Goal: Information Seeking & Learning: Learn about a topic

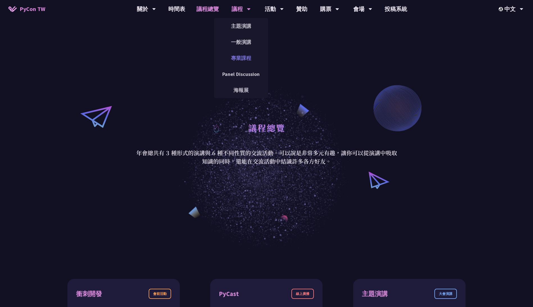
click at [240, 57] on link "專業課程" at bounding box center [241, 57] width 54 height 13
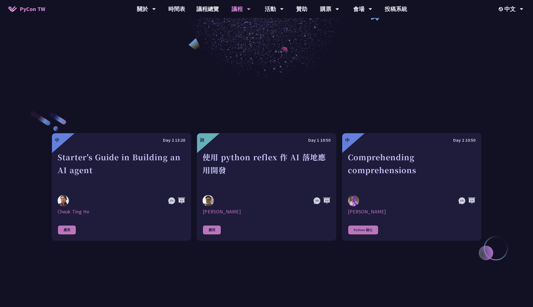
scroll to position [169, 0]
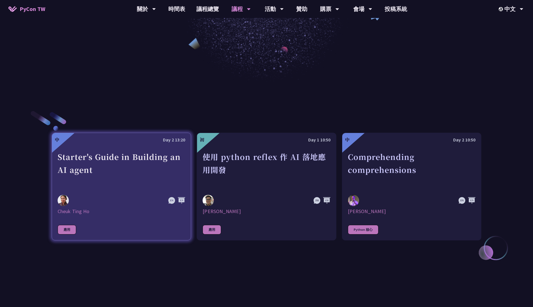
click at [119, 187] on div "Starter's Guide in Building an AI agent" at bounding box center [122, 169] width 128 height 39
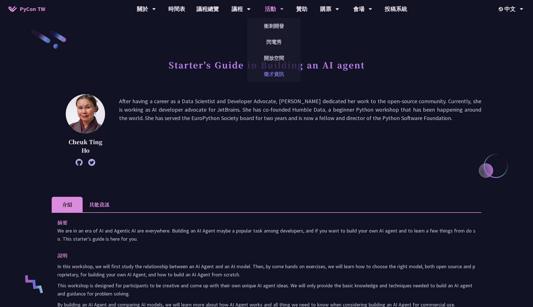
click at [269, 70] on link "徵才資訊" at bounding box center [274, 73] width 54 height 13
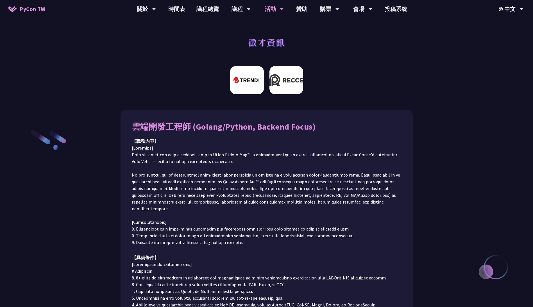
click at [286, 87] on img at bounding box center [286, 80] width 34 height 28
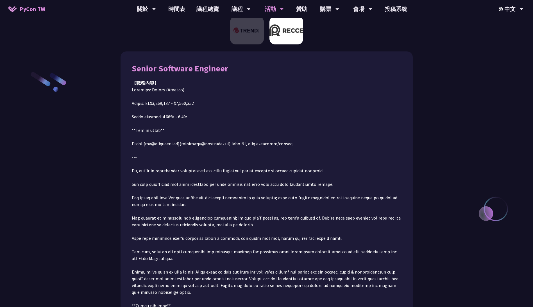
scroll to position [63, 0]
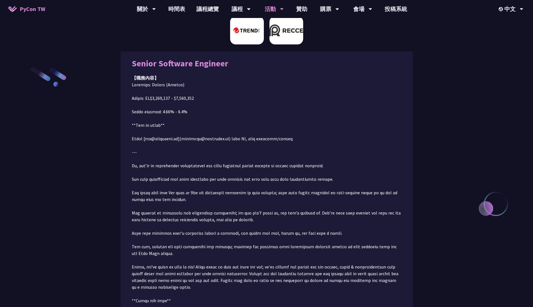
click at [252, 38] on img at bounding box center [247, 30] width 34 height 28
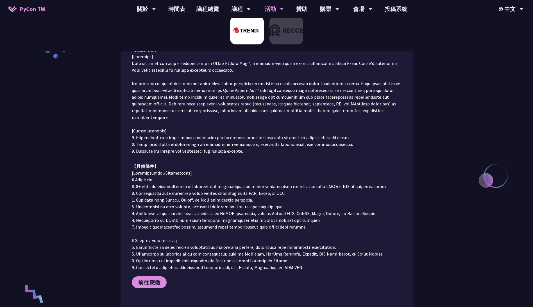
scroll to position [0, 0]
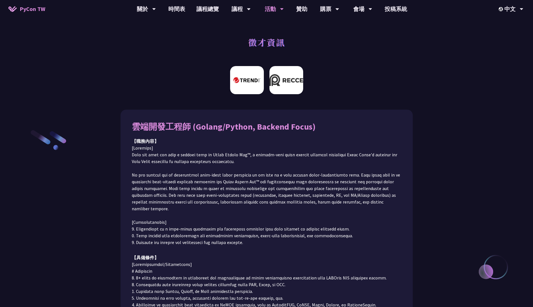
click at [285, 76] on img at bounding box center [286, 80] width 34 height 28
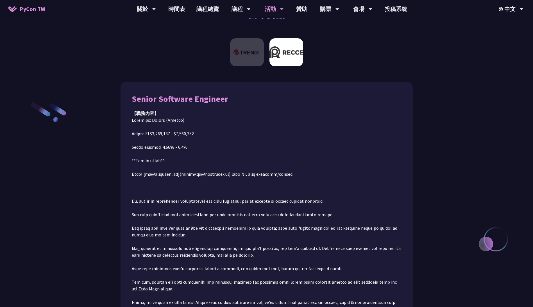
scroll to position [63, 0]
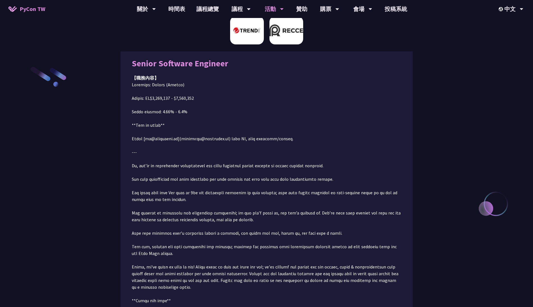
click at [242, 38] on img at bounding box center [247, 30] width 34 height 28
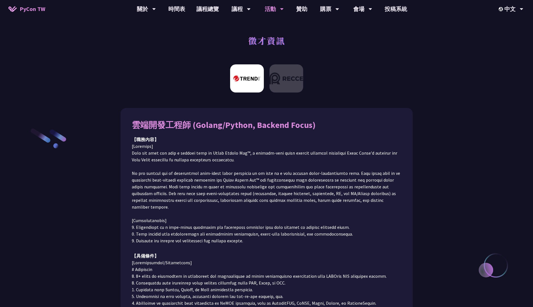
scroll to position [0, 0]
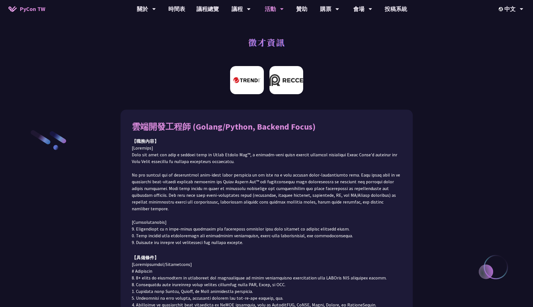
click at [281, 79] on img at bounding box center [286, 80] width 34 height 28
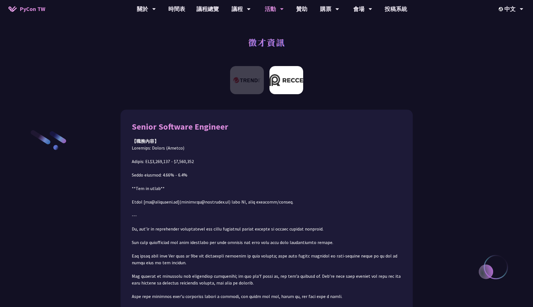
click at [357, 167] on p at bounding box center [267, 299] width 270 height 310
click at [254, 79] on img at bounding box center [247, 80] width 34 height 28
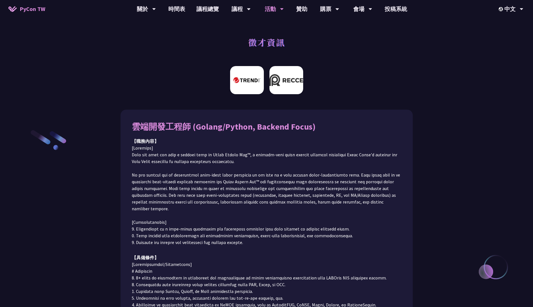
click at [293, 84] on img at bounding box center [286, 80] width 34 height 28
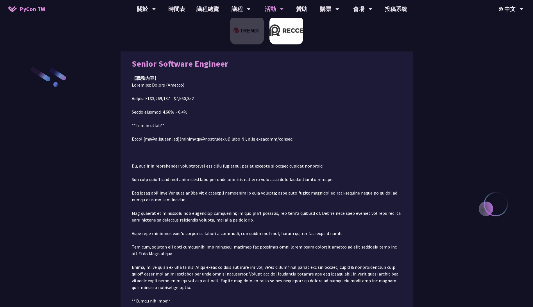
scroll to position [63, 0]
click at [253, 33] on img at bounding box center [247, 30] width 34 height 28
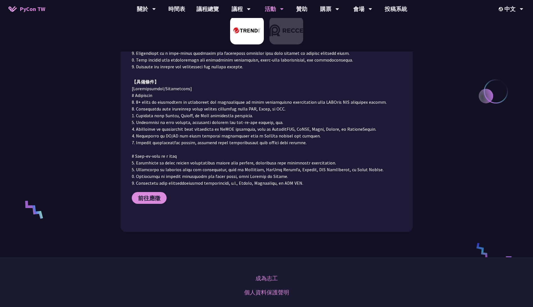
scroll to position [7, 0]
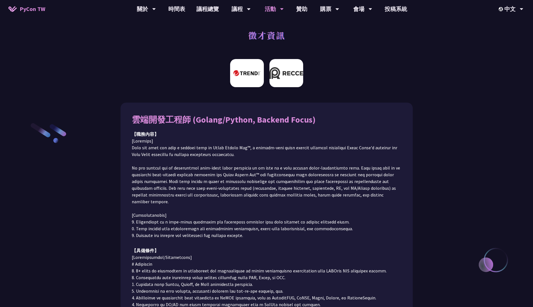
click at [283, 77] on img at bounding box center [286, 73] width 34 height 28
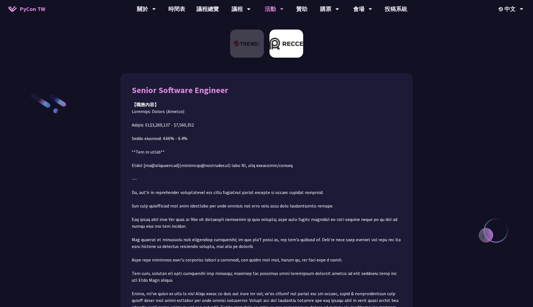
scroll to position [0, 0]
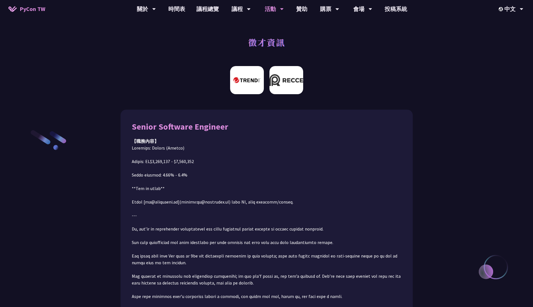
click at [238, 83] on img at bounding box center [247, 80] width 34 height 28
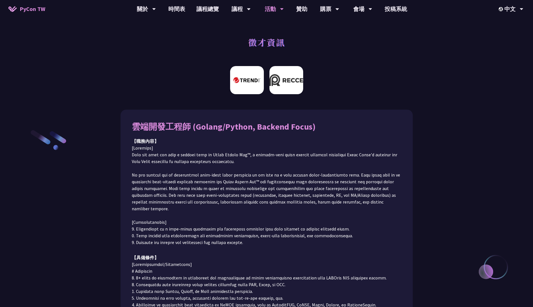
click at [287, 80] on img at bounding box center [286, 80] width 34 height 28
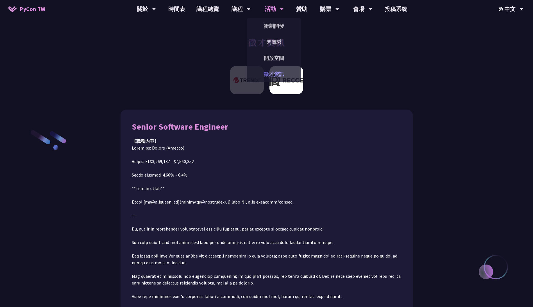
click at [280, 73] on link "徵才資訊" at bounding box center [274, 73] width 54 height 13
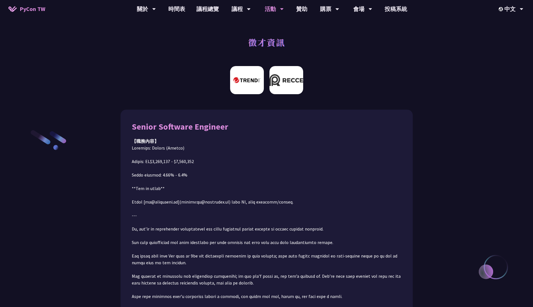
click at [243, 91] on img at bounding box center [247, 80] width 34 height 28
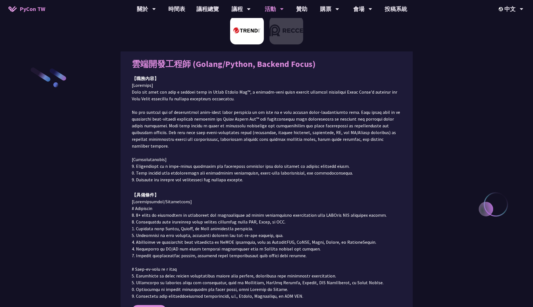
scroll to position [63, 0]
click at [289, 35] on img at bounding box center [286, 30] width 34 height 28
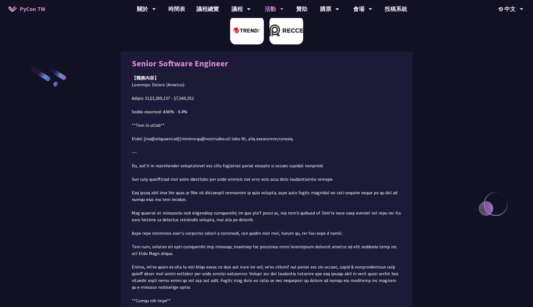
click at [247, 38] on img at bounding box center [247, 30] width 34 height 28
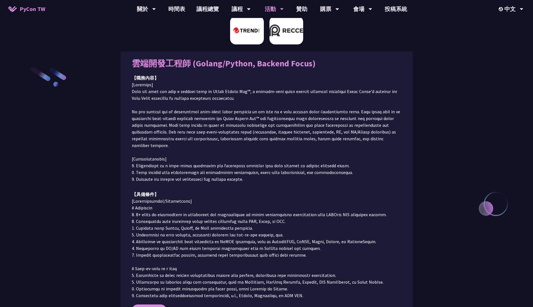
click at [288, 41] on img at bounding box center [286, 30] width 34 height 28
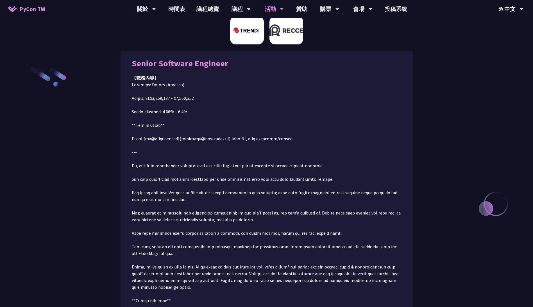
click at [239, 38] on img at bounding box center [247, 30] width 34 height 28
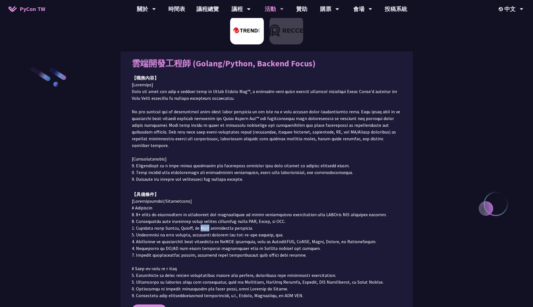
drag, startPoint x: 199, startPoint y: 222, endPoint x: 207, endPoint y: 220, distance: 8.0
click at [207, 220] on p at bounding box center [267, 247] width 270 height 101
drag, startPoint x: 164, startPoint y: 221, endPoint x: 189, endPoint y: 220, distance: 25.3
click at [189, 220] on p at bounding box center [267, 247] width 270 height 101
drag, startPoint x: 189, startPoint y: 220, endPoint x: 197, endPoint y: 227, distance: 10.8
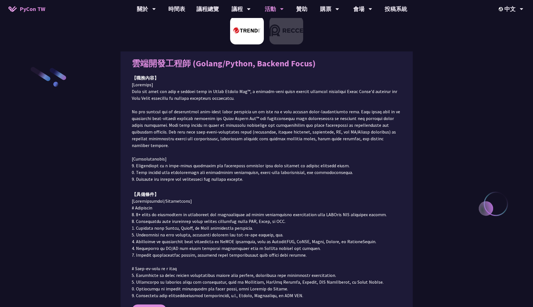
click at [197, 227] on p at bounding box center [267, 247] width 270 height 101
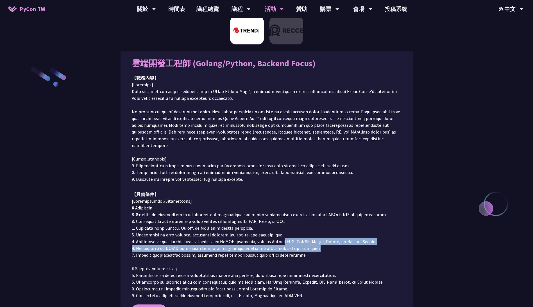
drag, startPoint x: 285, startPoint y: 234, endPoint x: 314, endPoint y: 241, distance: 29.6
click at [314, 241] on p at bounding box center [267, 247] width 270 height 101
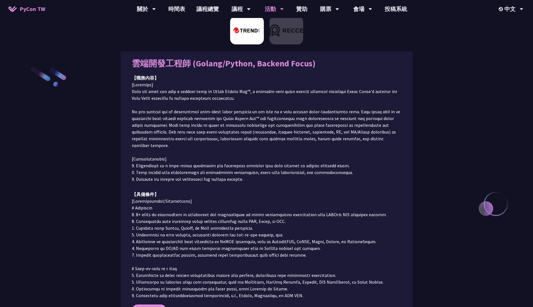
click at [225, 246] on p at bounding box center [267, 247] width 270 height 101
click at [278, 36] on img at bounding box center [286, 30] width 34 height 28
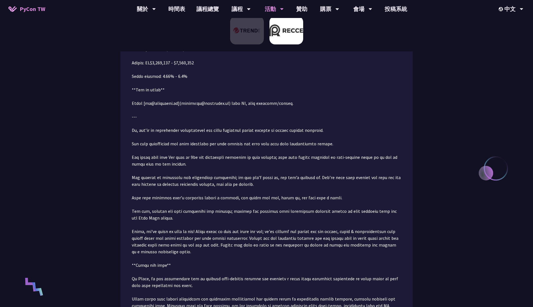
scroll to position [0, 0]
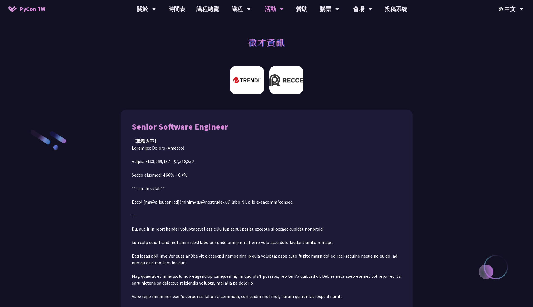
click at [250, 74] on img at bounding box center [247, 80] width 34 height 28
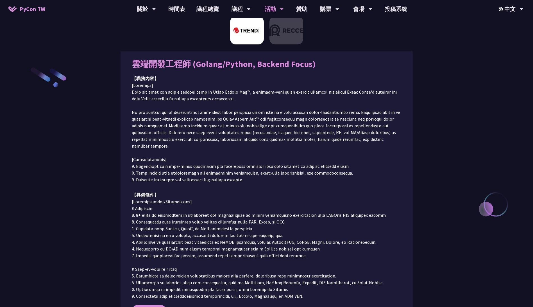
scroll to position [63, 0]
click at [276, 42] on img at bounding box center [286, 30] width 34 height 28
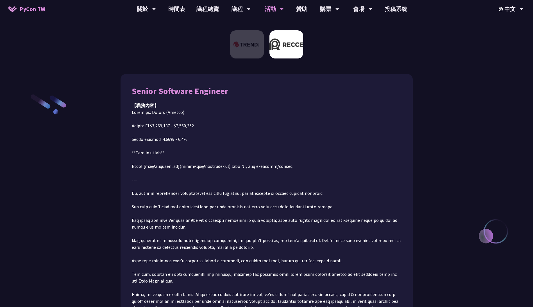
scroll to position [35, 0]
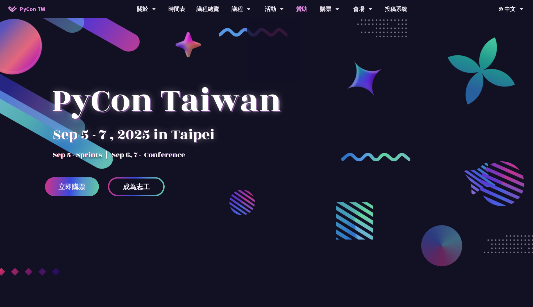
click at [301, 6] on link "贊助" at bounding box center [301, 9] width 22 height 18
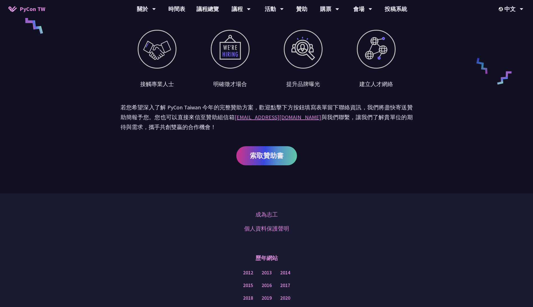
scroll to position [337, 0]
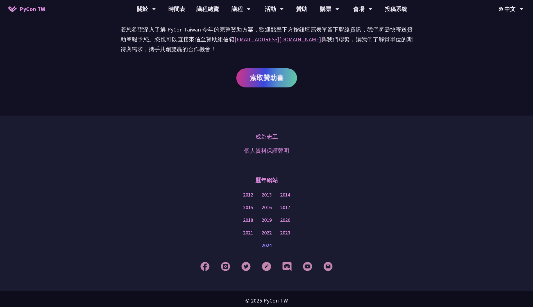
click at [266, 246] on link "2024" at bounding box center [267, 245] width 10 height 7
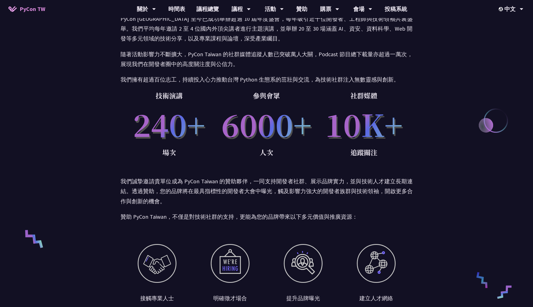
scroll to position [0, 0]
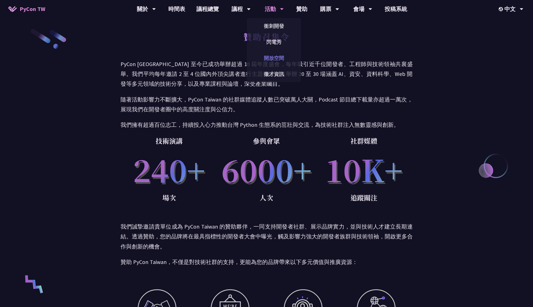
click at [278, 54] on link "開放空間" at bounding box center [274, 57] width 54 height 13
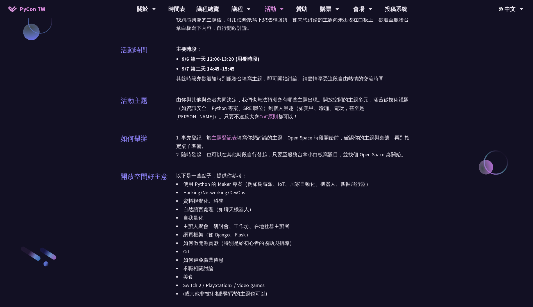
scroll to position [702, 0]
